Goal: Communication & Community: Answer question/provide support

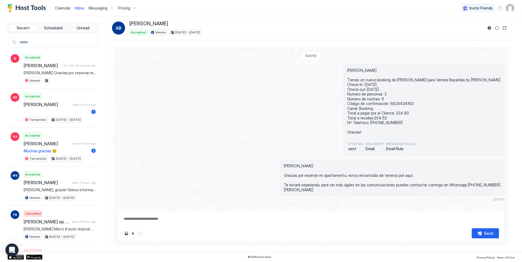
scroll to position [300, 0]
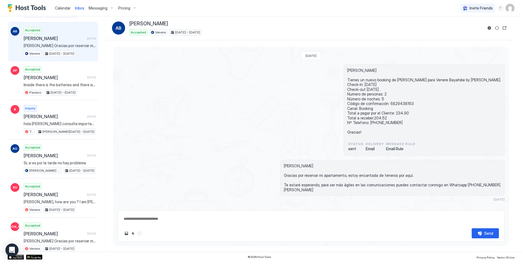
click at [62, 8] on span "Calendar" at bounding box center [63, 8] width 16 height 5
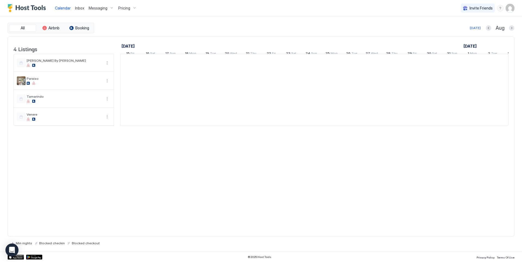
scroll to position [0, 302]
click at [79, 8] on span "Inbox" at bounding box center [79, 8] width 9 height 5
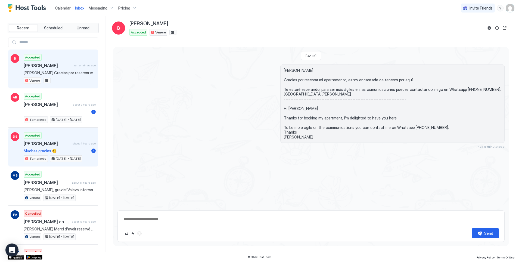
click at [67, 143] on span "[PERSON_NAME]" at bounding box center [47, 143] width 47 height 5
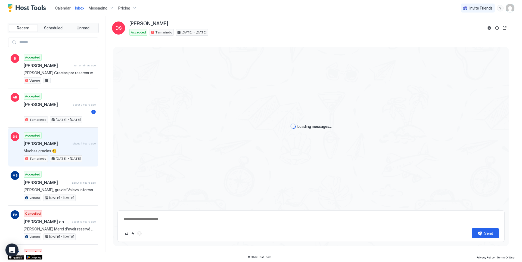
scroll to position [176, 0]
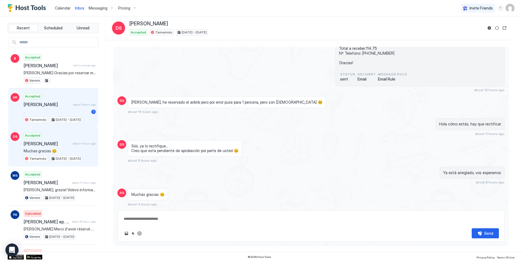
click at [66, 113] on span "." at bounding box center [56, 111] width 65 height 5
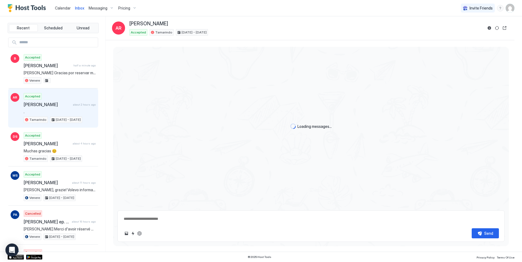
scroll to position [184, 0]
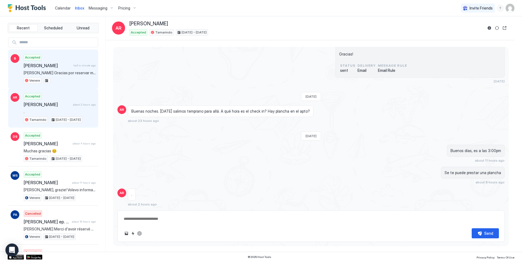
click at [63, 68] on div "Accepted [PERSON_NAME] half a minute ago [PERSON_NAME] Gracias por reservar mi …" at bounding box center [60, 69] width 72 height 30
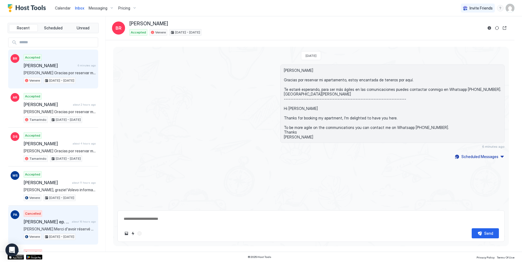
click at [58, 219] on span "[PERSON_NAME] ep. [PERSON_NAME]" at bounding box center [47, 221] width 46 height 5
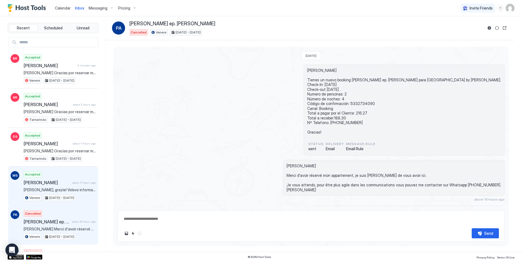
scroll to position [87, 0]
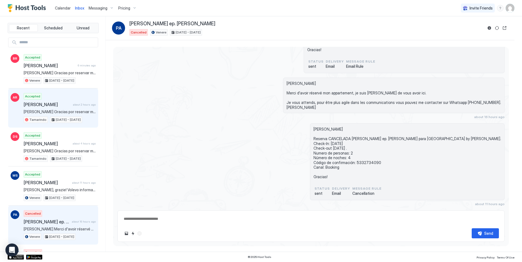
click at [39, 108] on div "Accepted [PERSON_NAME] about 2 hours ago [PERSON_NAME] Gracias por reservar mi …" at bounding box center [60, 108] width 72 height 30
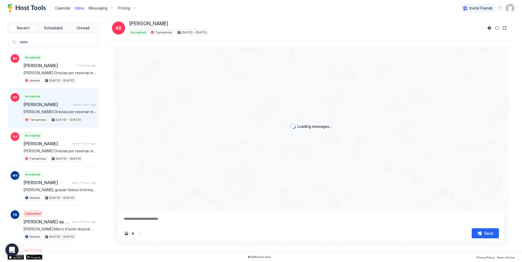
scroll to position [184, 0]
